Goal: Task Accomplishment & Management: Use online tool/utility

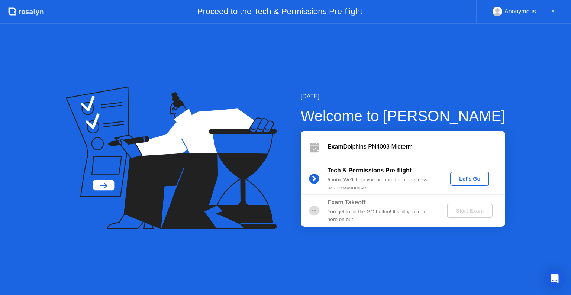
click at [458, 183] on button "Let's Go" at bounding box center [470, 179] width 39 height 14
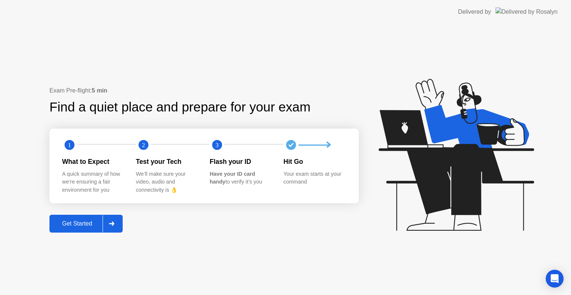
click at [83, 225] on div "Get Started" at bounding box center [77, 224] width 51 height 7
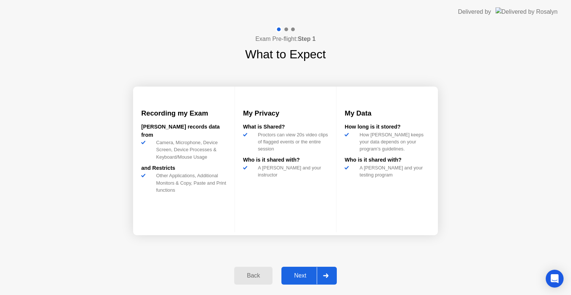
click at [305, 268] on button "Next" at bounding box center [309, 276] width 55 height 18
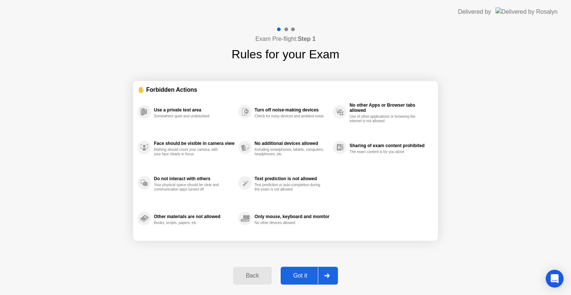
click at [304, 274] on div "Got it" at bounding box center [300, 276] width 35 height 7
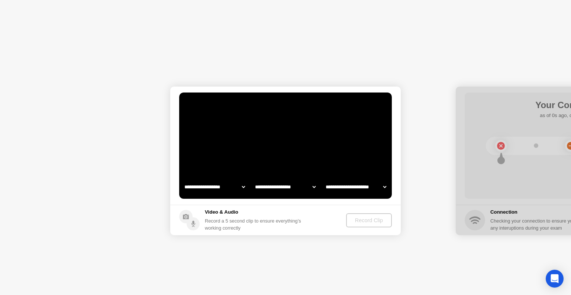
select select "**********"
select select "*******"
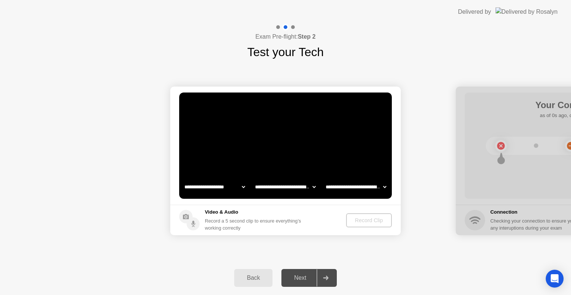
click at [314, 188] on select "**********" at bounding box center [286, 187] width 64 height 15
click at [320, 146] on video at bounding box center [285, 146] width 213 height 106
click at [347, 189] on select "**********" at bounding box center [356, 187] width 64 height 15
click at [209, 187] on select "**********" at bounding box center [215, 187] width 64 height 15
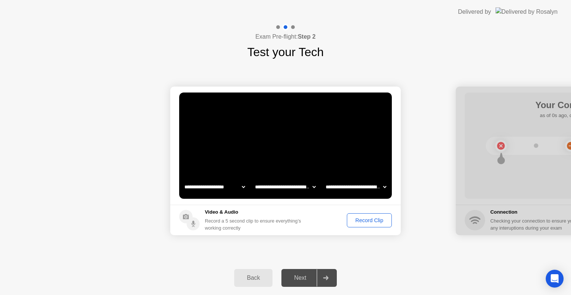
click at [209, 187] on select "**********" at bounding box center [215, 187] width 64 height 15
click at [374, 215] on button "Record Clip" at bounding box center [369, 221] width 45 height 14
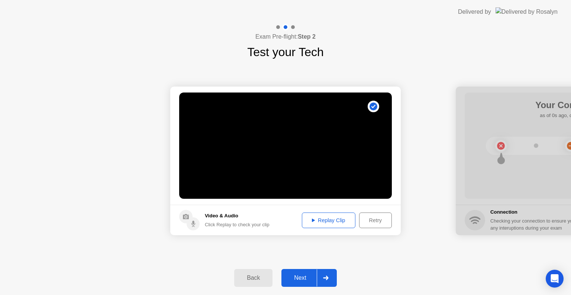
click at [343, 218] on div "Replay Clip" at bounding box center [329, 221] width 48 height 6
click at [299, 272] on button "Next" at bounding box center [309, 278] width 55 height 18
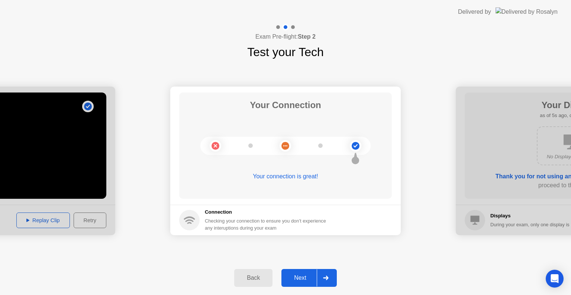
click at [312, 282] on div "Next" at bounding box center [300, 278] width 33 height 7
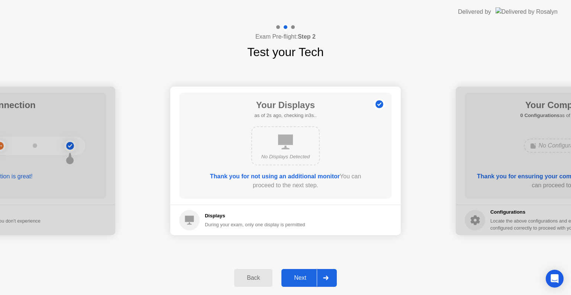
click at [308, 279] on div "Next" at bounding box center [300, 278] width 33 height 7
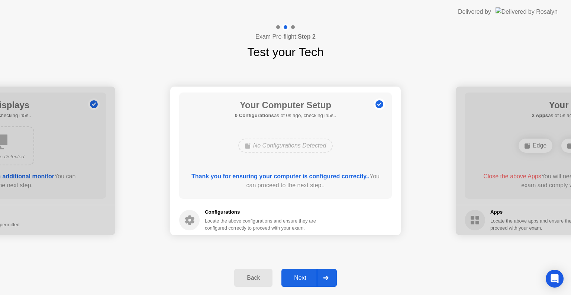
click at [316, 283] on button "Next" at bounding box center [309, 278] width 55 height 18
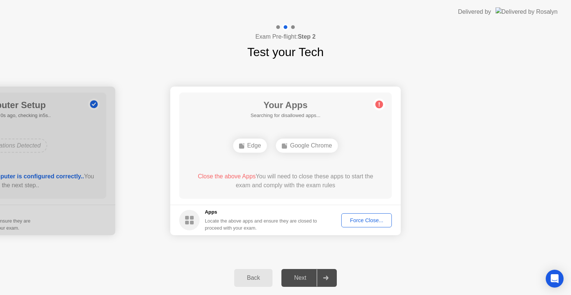
click at [359, 218] on div "Force Close..." at bounding box center [366, 221] width 45 height 6
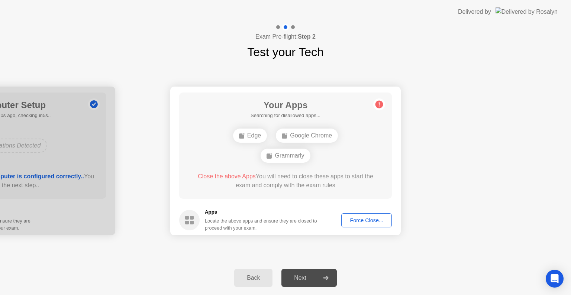
click at [307, 276] on div "Next" at bounding box center [300, 278] width 33 height 7
click at [372, 219] on div "Force Close..." at bounding box center [366, 221] width 45 height 6
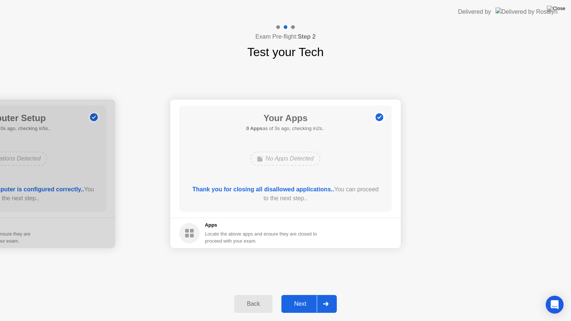
click at [299, 295] on button "Next" at bounding box center [309, 304] width 55 height 18
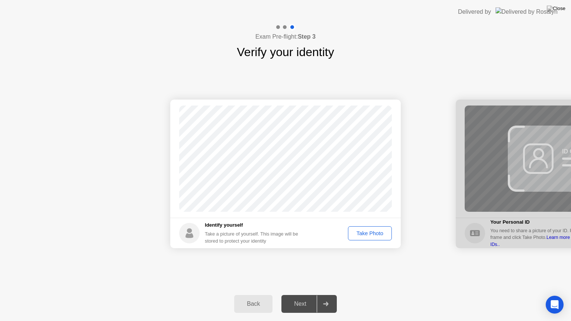
click at [368, 235] on div "Take Photo" at bounding box center [370, 234] width 39 height 6
click at [300, 295] on div "Next" at bounding box center [300, 304] width 33 height 7
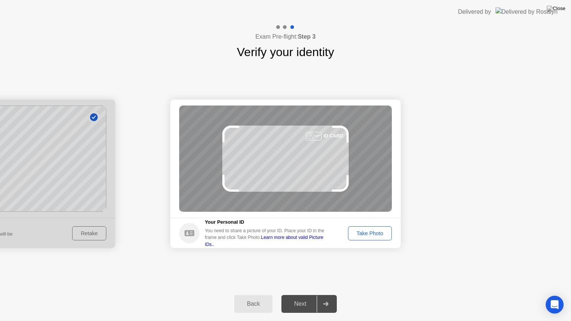
click at [363, 238] on button "Take Photo" at bounding box center [370, 234] width 44 height 14
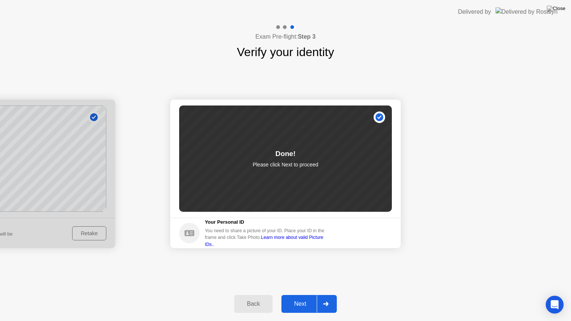
click at [323, 295] on div at bounding box center [326, 304] width 18 height 17
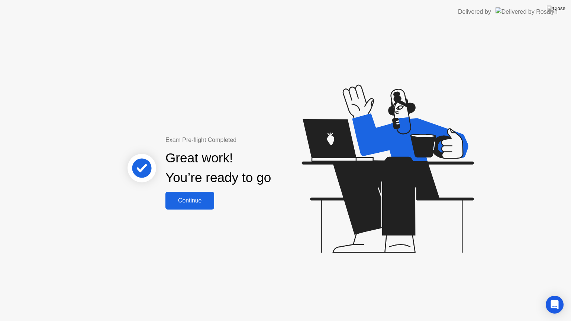
click at [188, 203] on div "Continue" at bounding box center [190, 201] width 44 height 7
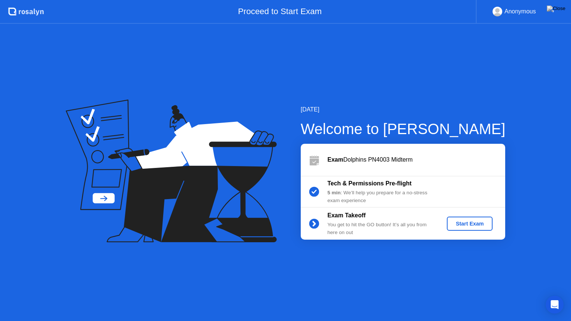
click at [480, 223] on div "Start Exam" at bounding box center [470, 224] width 40 height 6
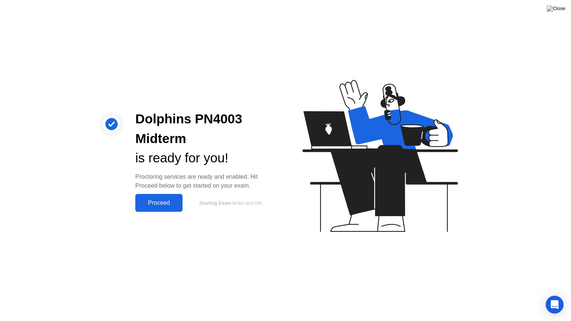
click at [156, 202] on div "Proceed" at bounding box center [159, 203] width 43 height 7
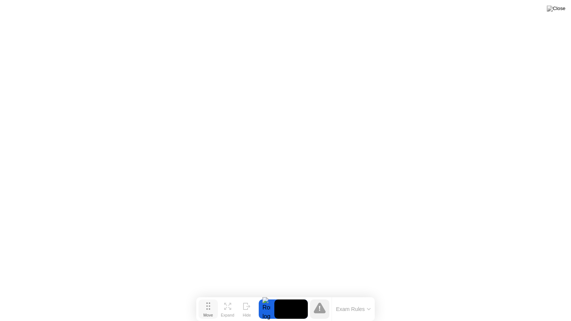
click at [213, 295] on button "Move" at bounding box center [208, 309] width 19 height 19
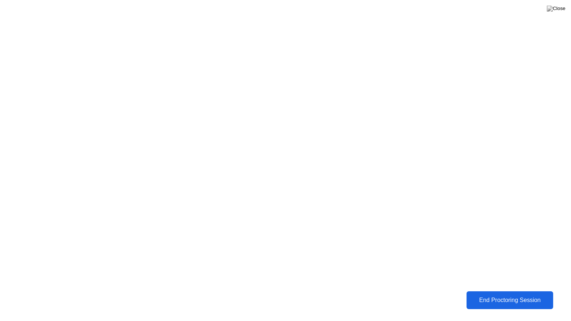
click at [474, 295] on div "End Proctoring Session" at bounding box center [510, 300] width 83 height 7
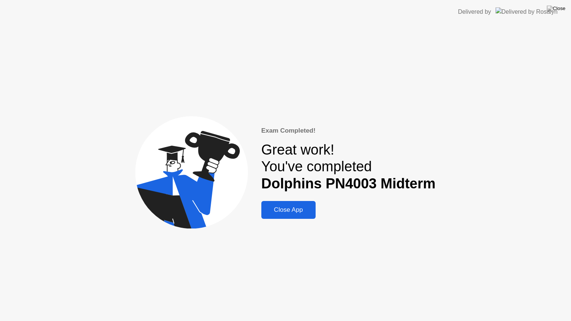
click at [292, 214] on div "Close App" at bounding box center [289, 209] width 50 height 7
